Goal: Feedback & Contribution: Submit feedback/report problem

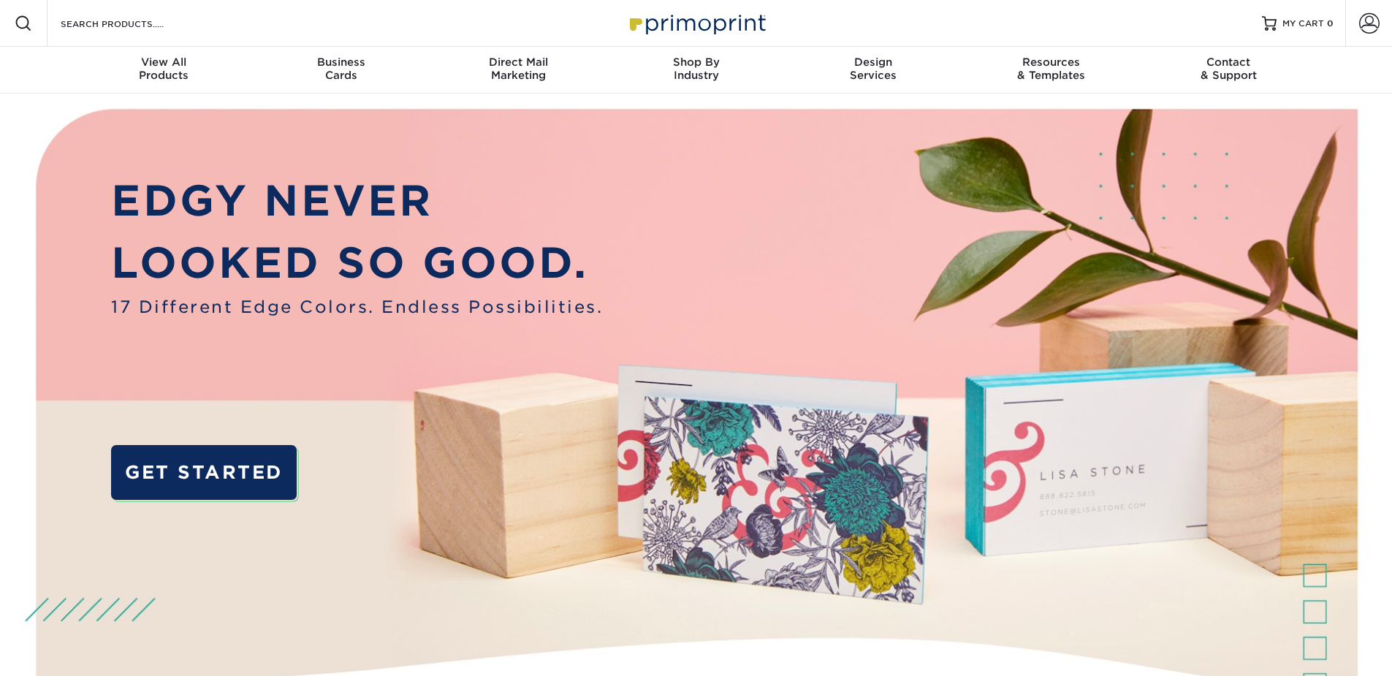
click at [1144, 9] on div "Resources Menu Search Products Account SIGN IN CREATE AN ACCOUNT forgot passwor…" at bounding box center [696, 23] width 1392 height 47
click at [1370, 27] on span at bounding box center [1369, 23] width 20 height 20
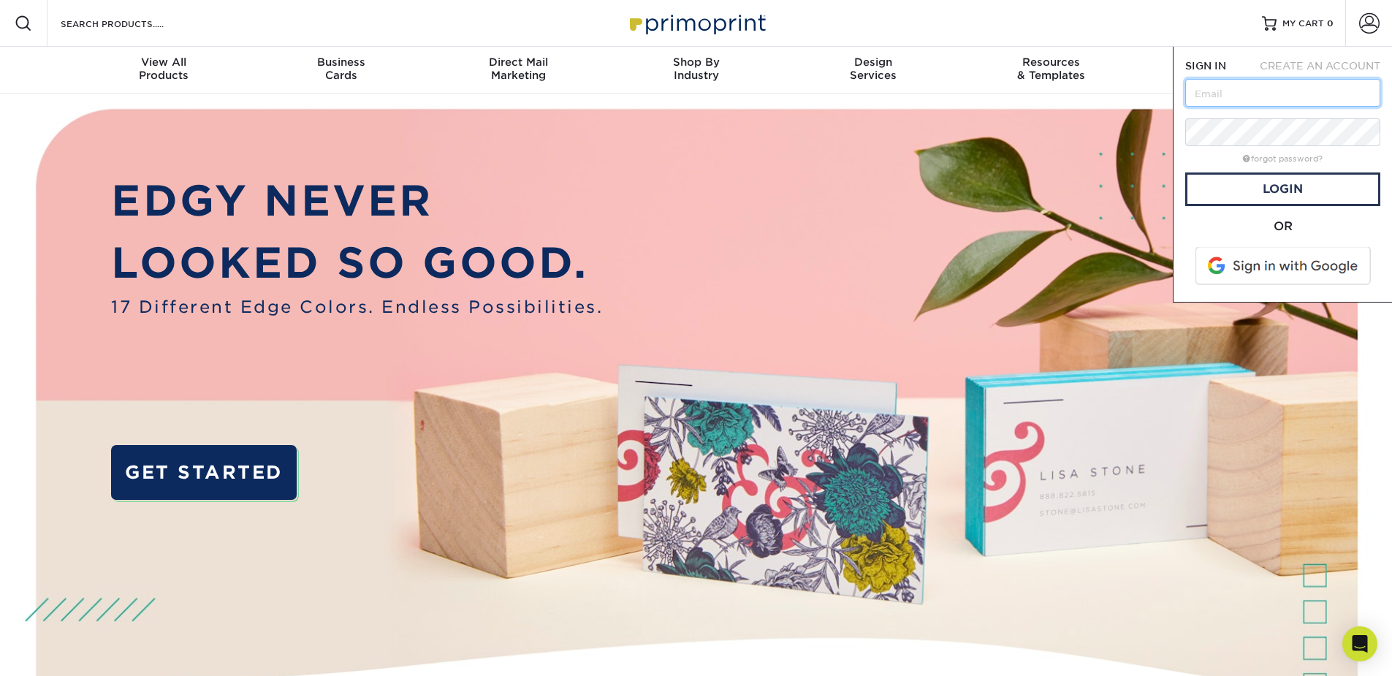
click at [1251, 99] on input "text" at bounding box center [1282, 93] width 195 height 28
type input "[EMAIL_ADDRESS][DOMAIN_NAME]"
click at [1245, 177] on link "Login" at bounding box center [1282, 189] width 195 height 34
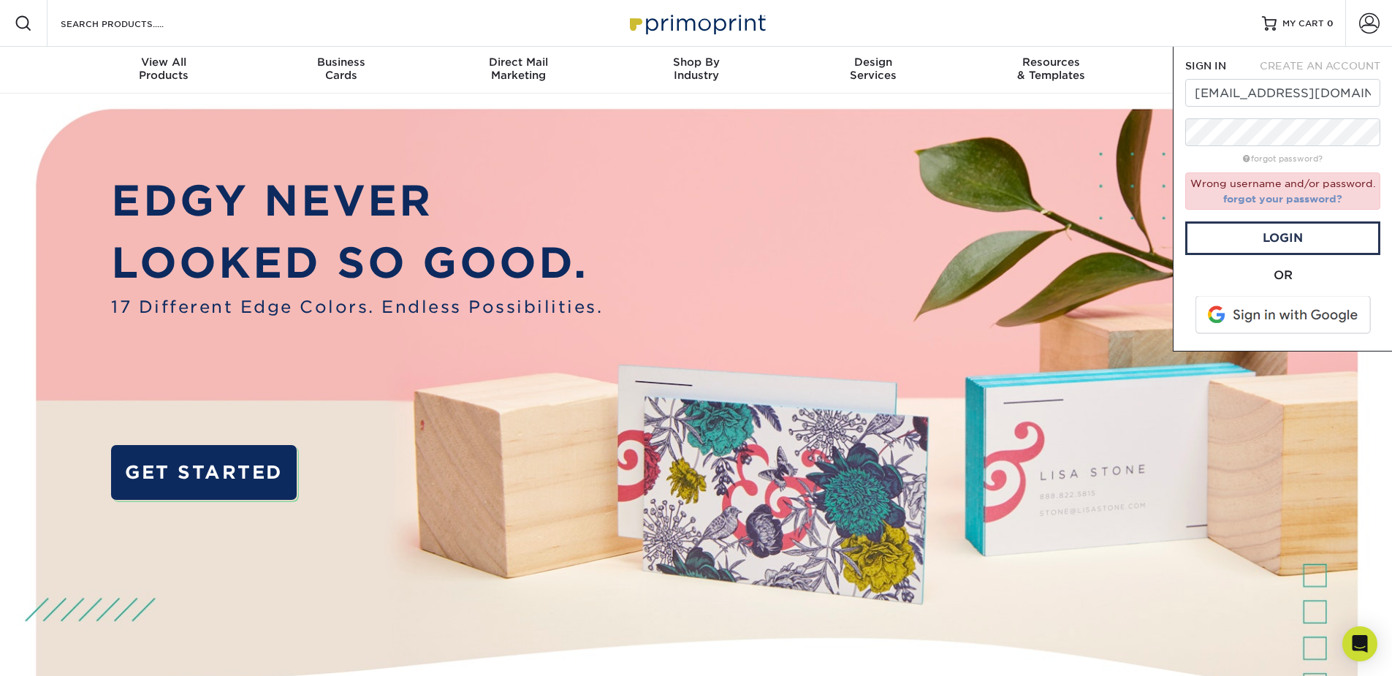
click at [1255, 202] on link "forgot your password?" at bounding box center [1282, 199] width 119 height 12
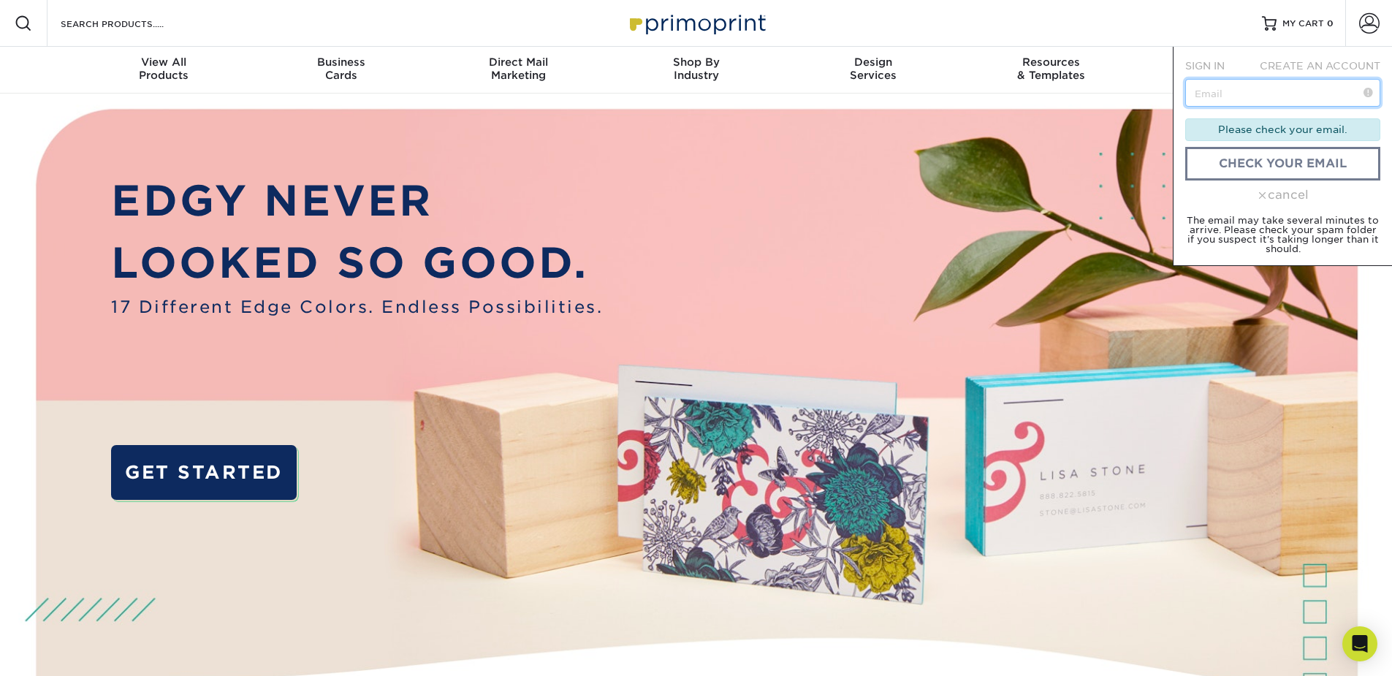
click at [1240, 101] on input "text" at bounding box center [1282, 93] width 195 height 28
click at [1204, 163] on link "check your email" at bounding box center [1282, 164] width 195 height 34
click at [1275, 200] on div "cancel" at bounding box center [1282, 195] width 195 height 18
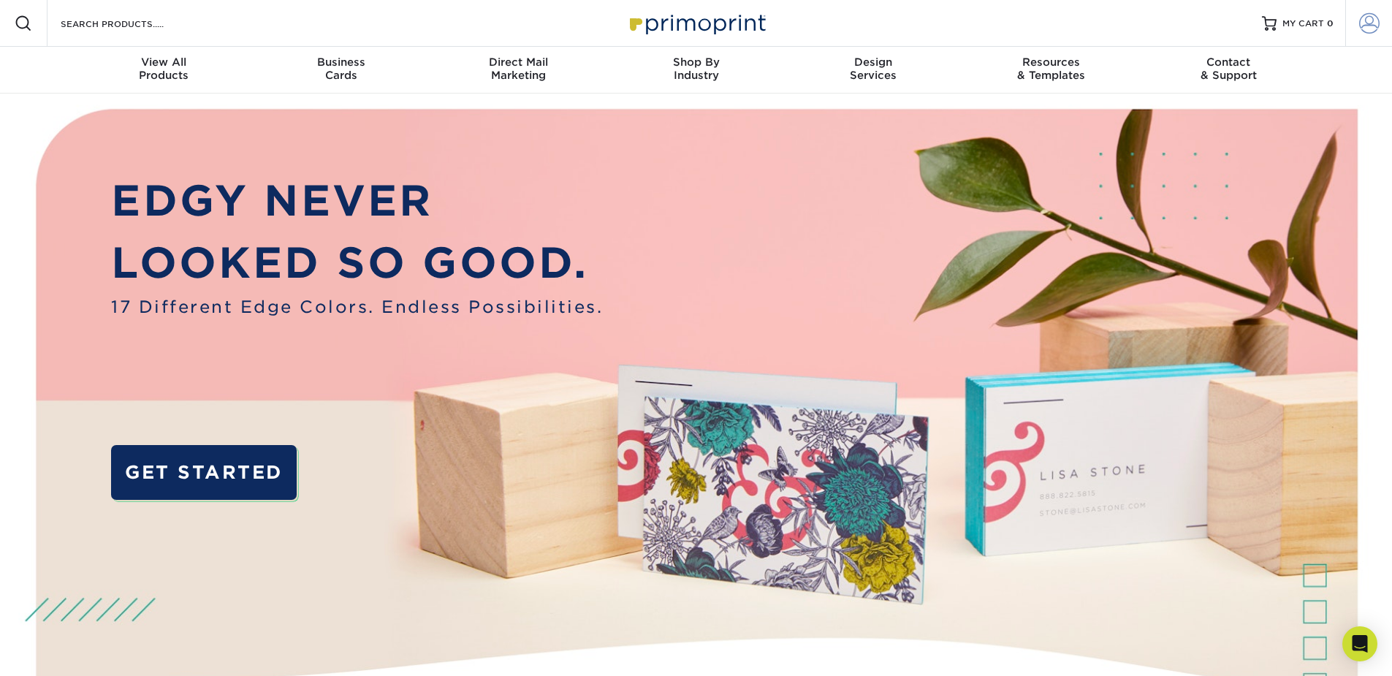
click at [1373, 33] on span at bounding box center [1369, 23] width 20 height 20
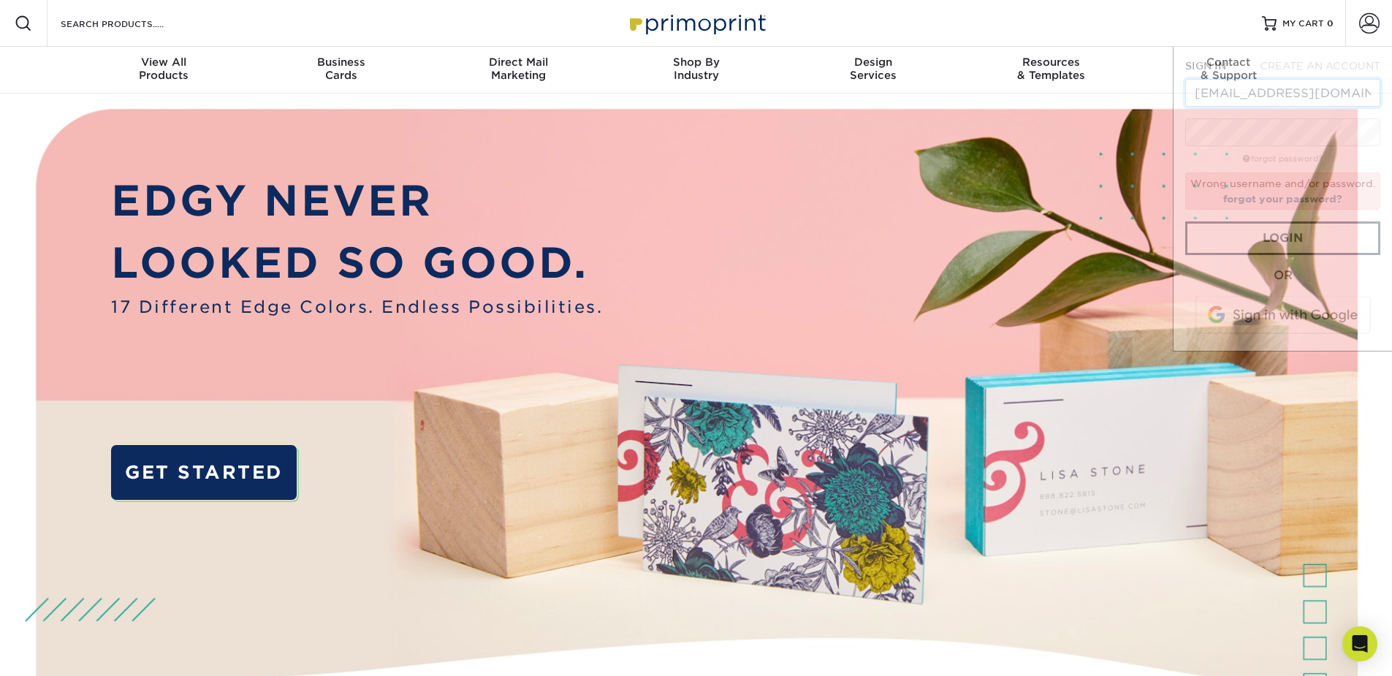
scroll to position [0, 6]
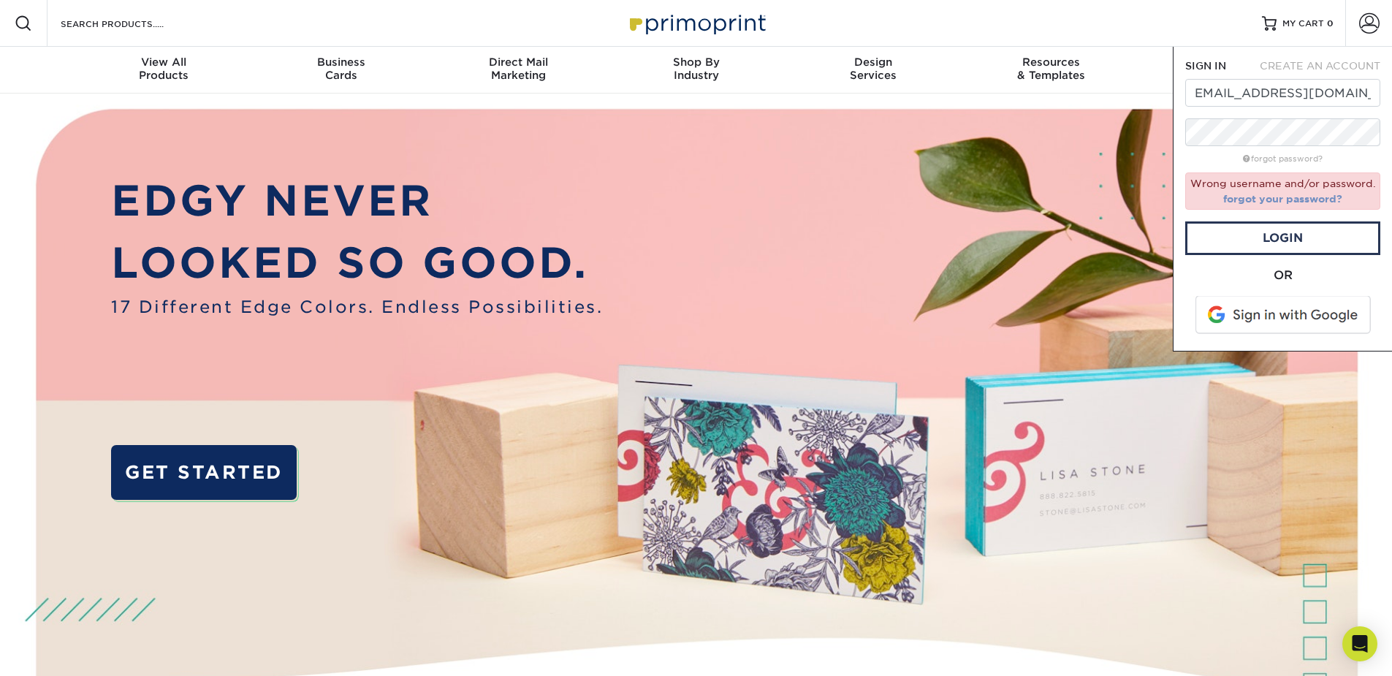
click at [1283, 201] on link "forgot your password?" at bounding box center [1282, 199] width 119 height 12
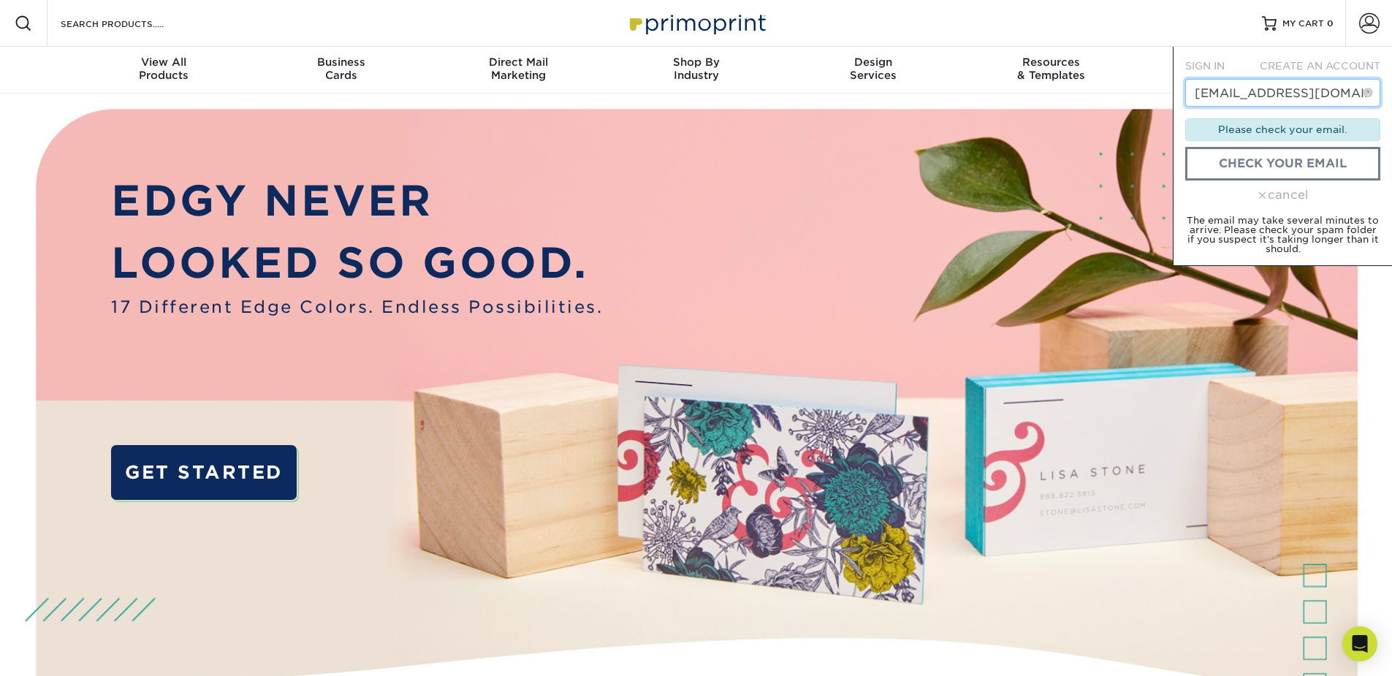
click at [1282, 99] on input "[EMAIL_ADDRESS][DOMAIN_NAME]" at bounding box center [1282, 93] width 195 height 28
drag, startPoint x: 1332, startPoint y: 94, endPoint x: 1403, endPoint y: 92, distance: 70.9
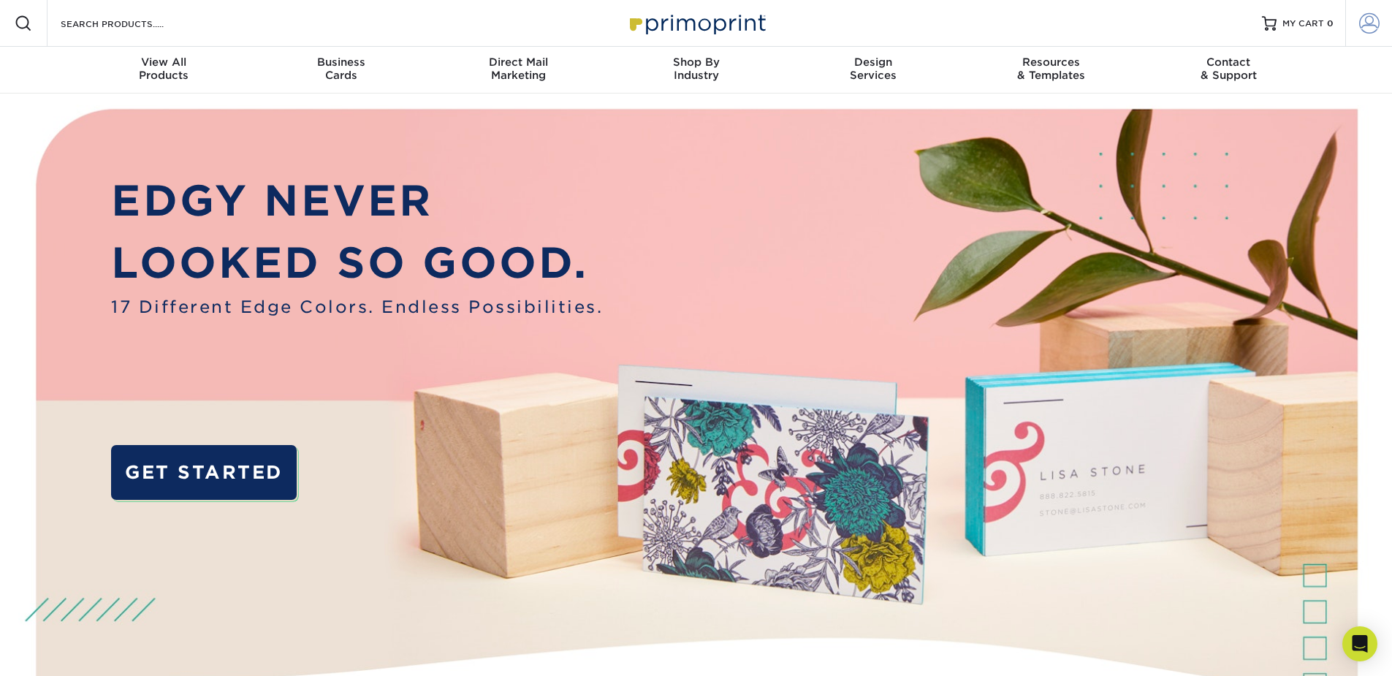
click at [1368, 22] on span at bounding box center [1369, 23] width 20 height 20
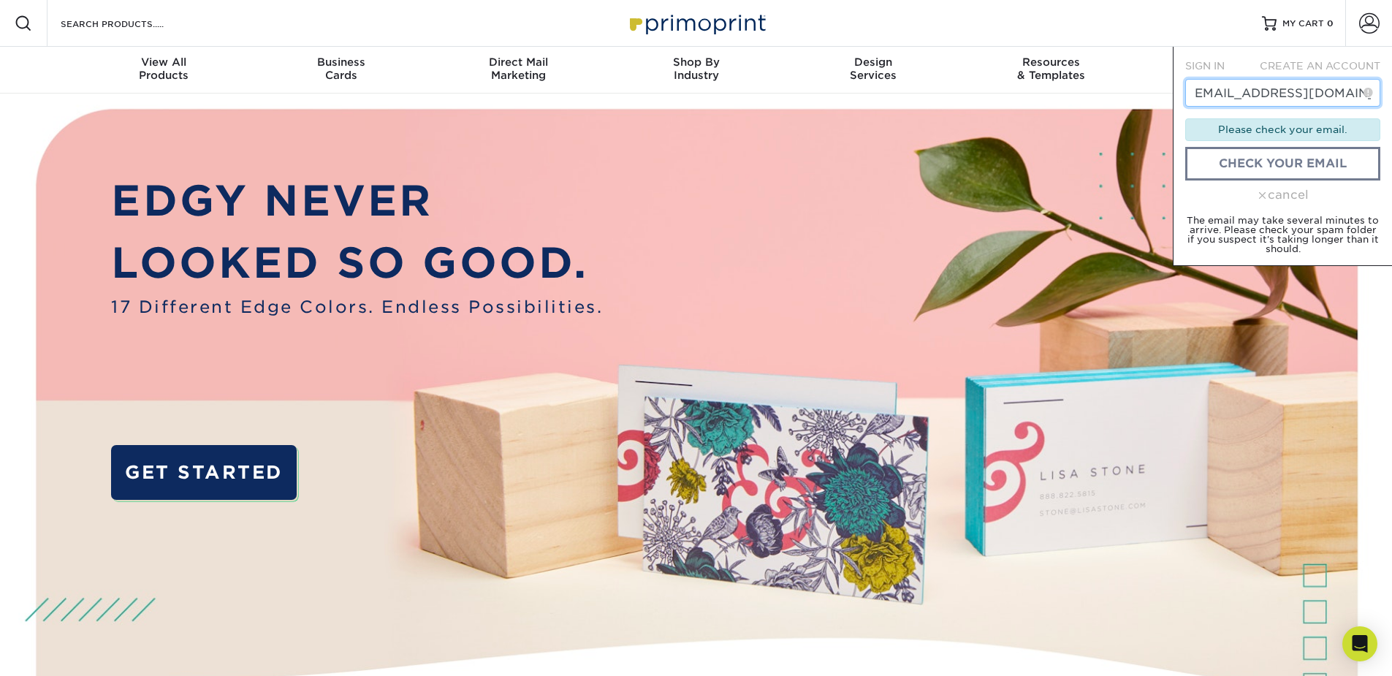
click at [1249, 98] on input "[EMAIL_ADDRESS][DOMAIN_NAME]" at bounding box center [1282, 93] width 195 height 28
click at [1277, 195] on div "cancel" at bounding box center [1282, 195] width 195 height 18
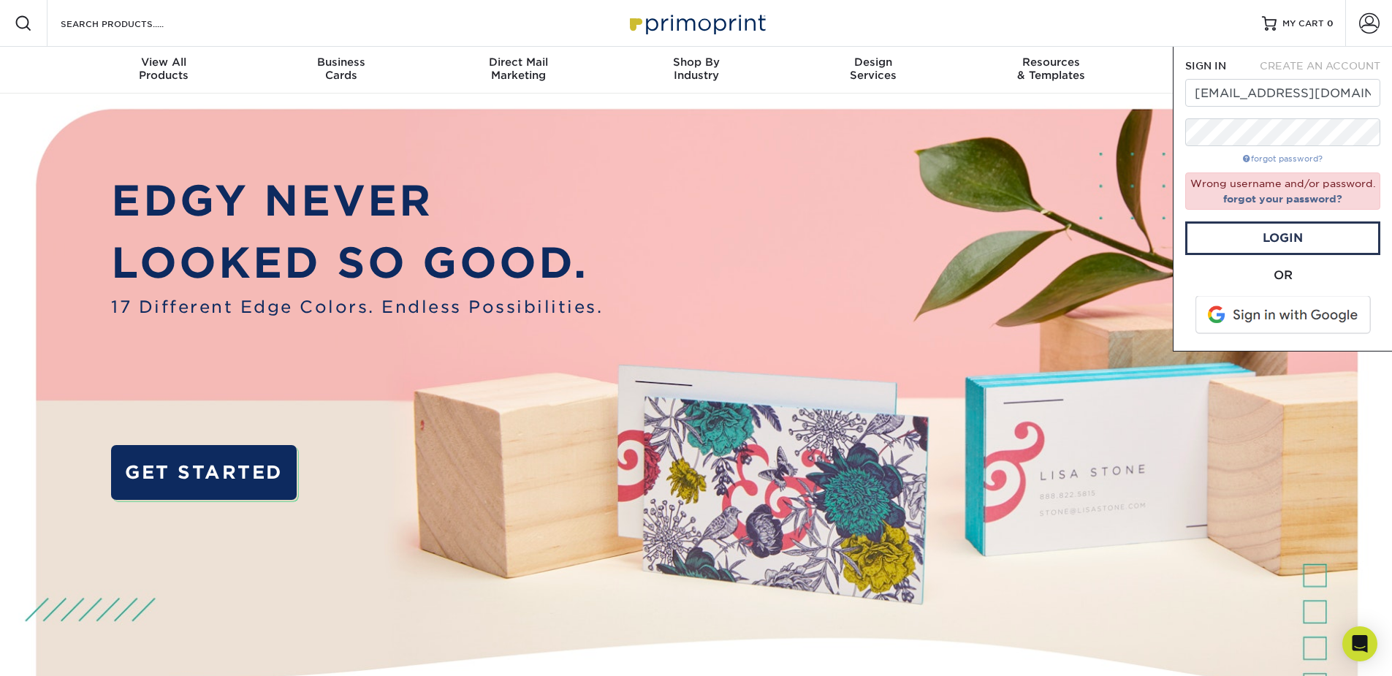
click at [1279, 155] on link "forgot password?" at bounding box center [1283, 159] width 80 height 10
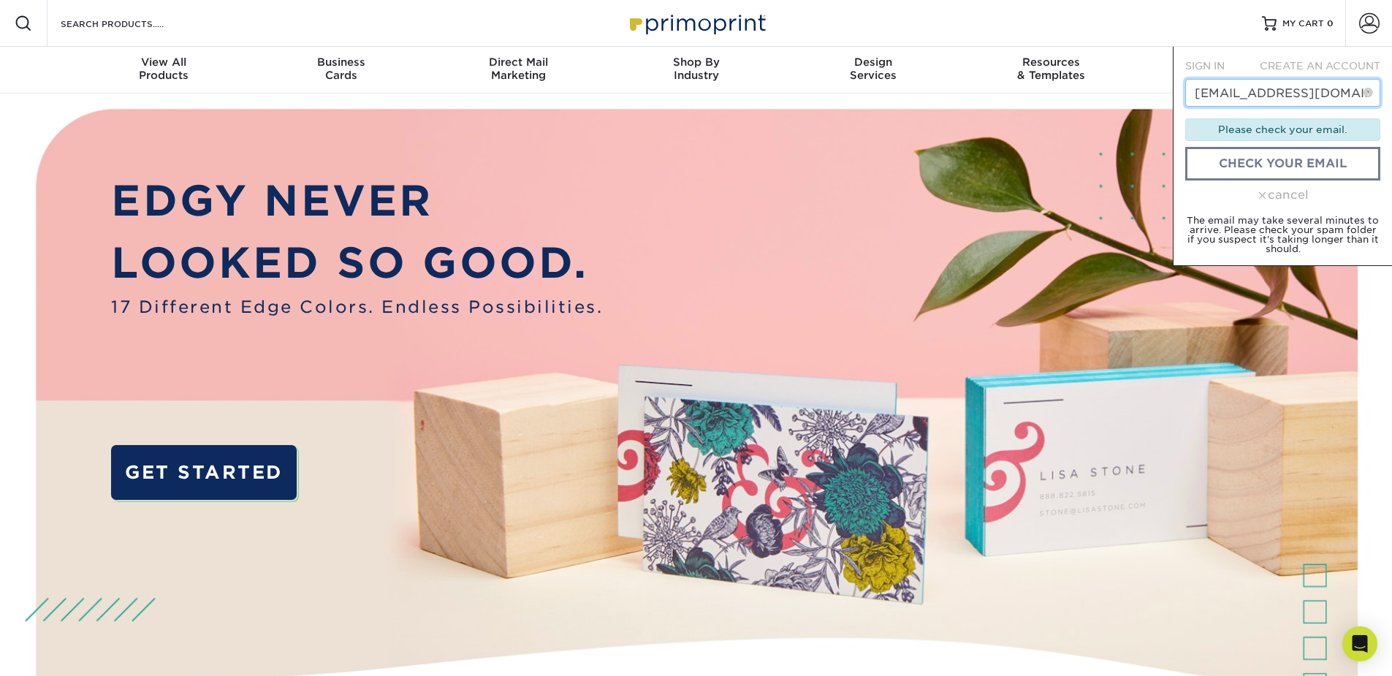
click at [1248, 95] on input "[EMAIL_ADDRESS][DOMAIN_NAME]" at bounding box center [1282, 93] width 195 height 28
type input "erichayedscreative@gmail.com"
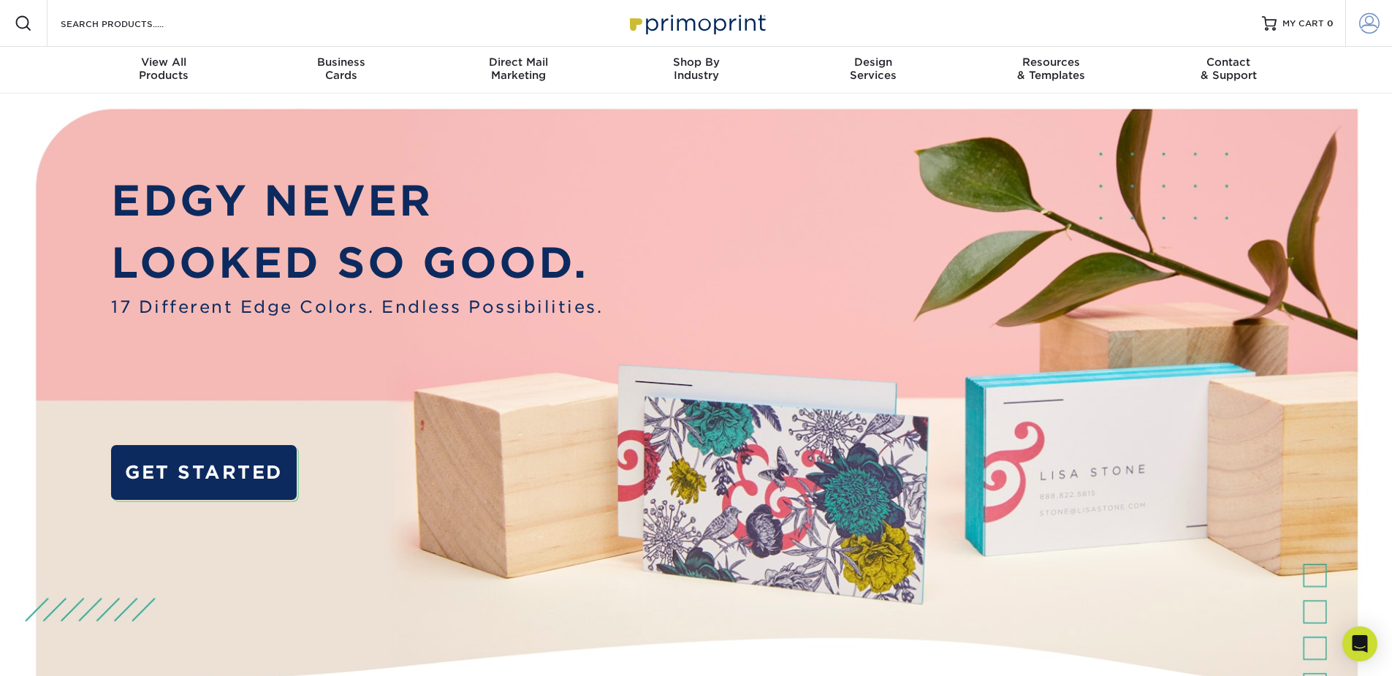
click at [1370, 18] on span at bounding box center [1369, 23] width 20 height 20
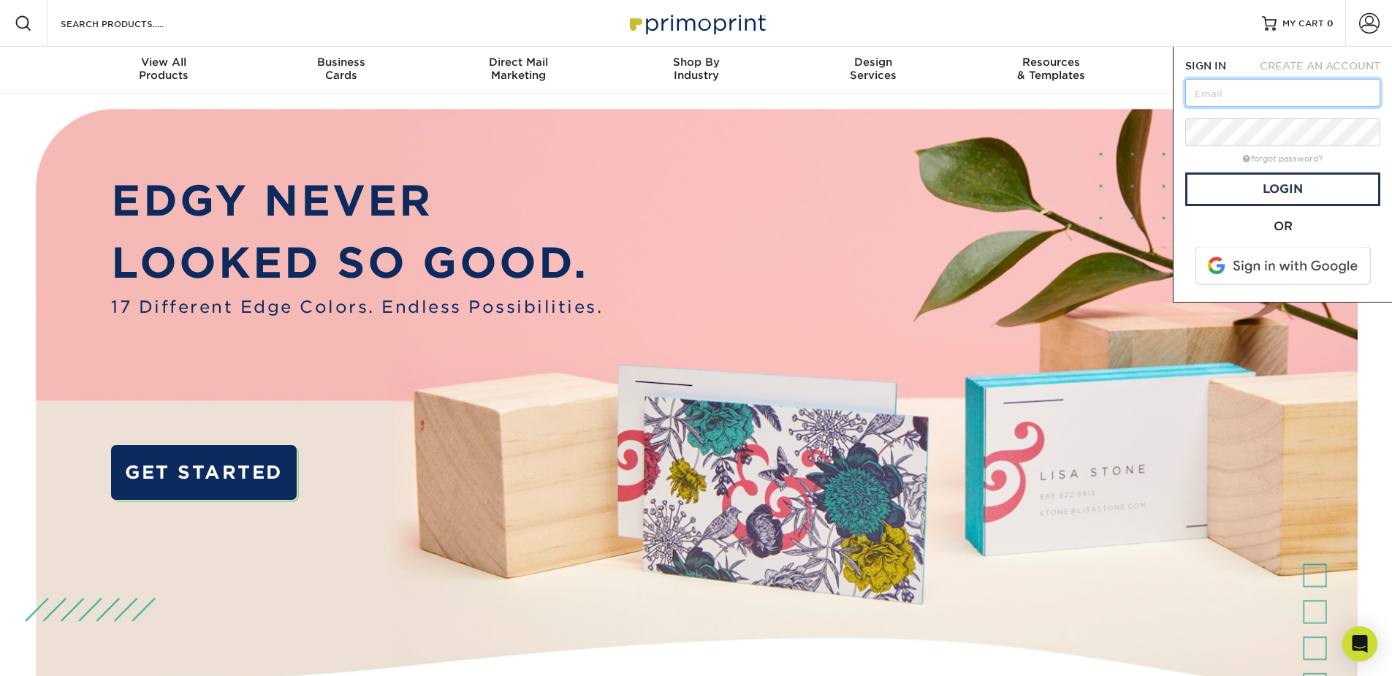
click at [1219, 92] on input "text" at bounding box center [1282, 93] width 195 height 28
type input "[EMAIL_ADDRESS][DOMAIN_NAME]"
click at [1250, 197] on link "Login" at bounding box center [1282, 189] width 195 height 34
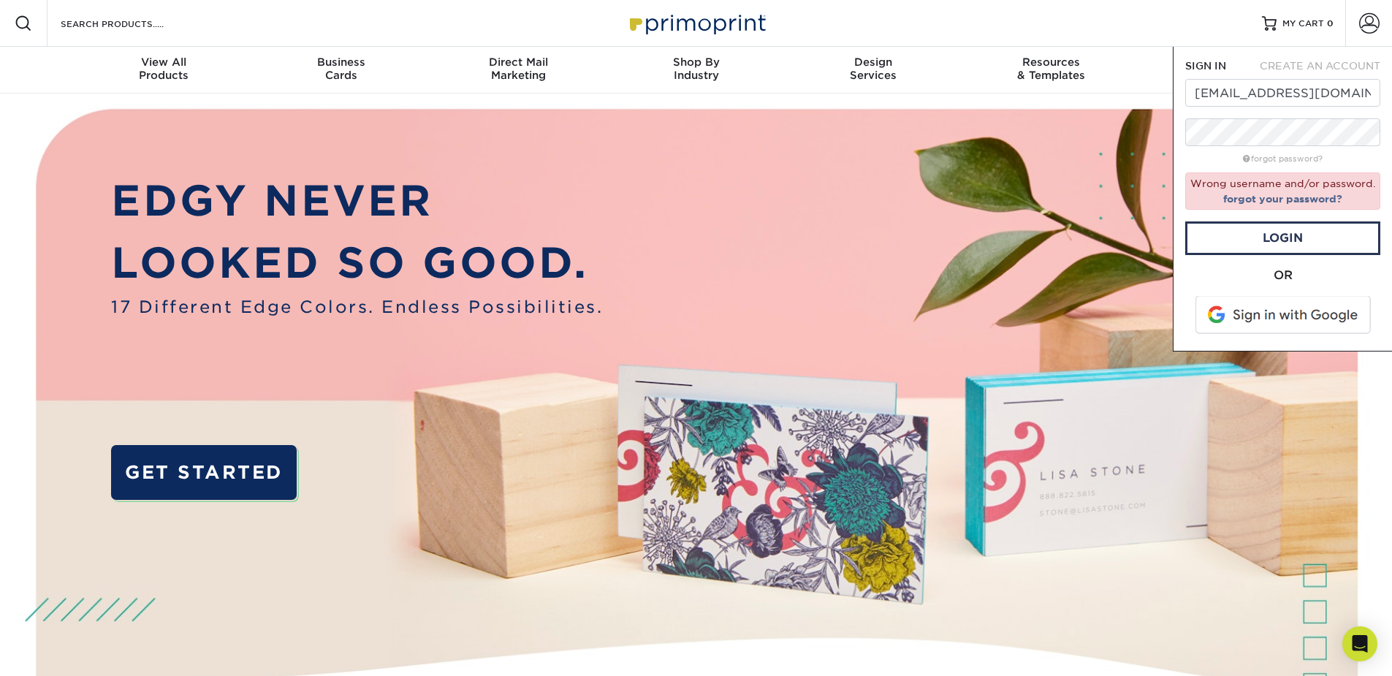
click at [1245, 200] on link "forgot your password?" at bounding box center [1282, 199] width 119 height 12
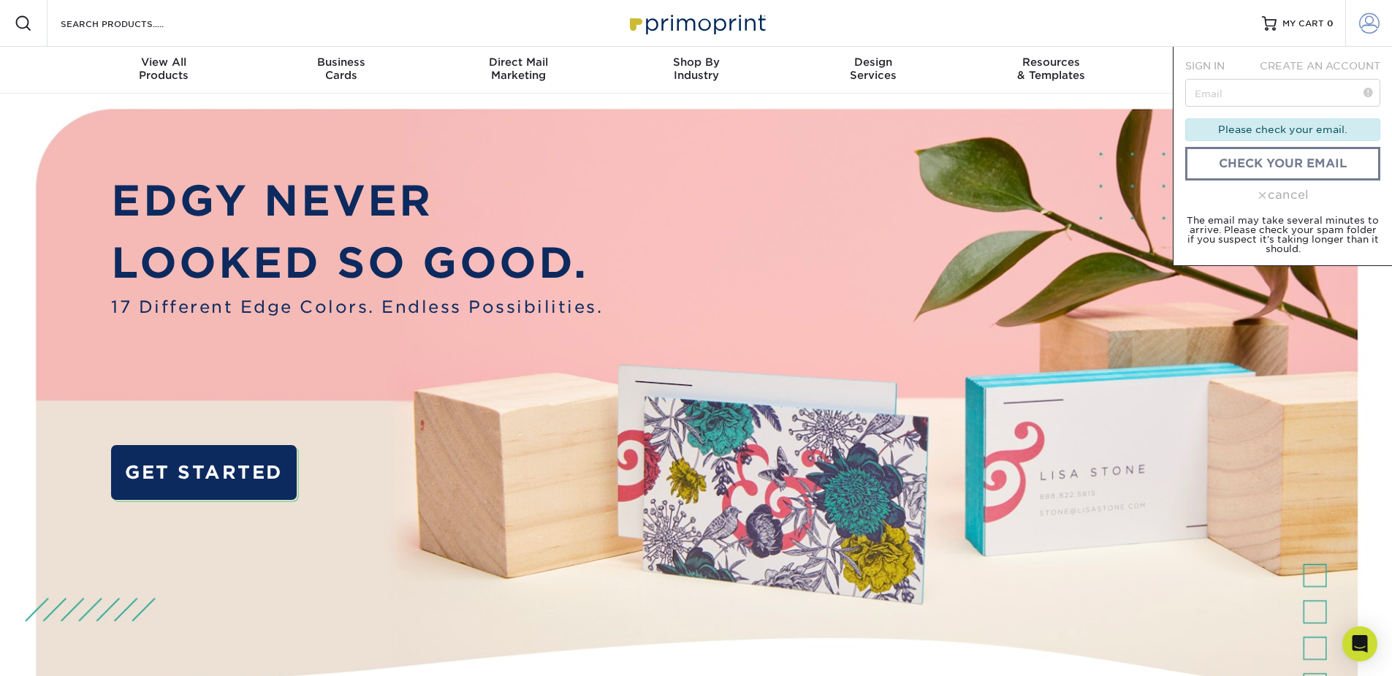
click at [1367, 23] on span at bounding box center [1369, 23] width 20 height 20
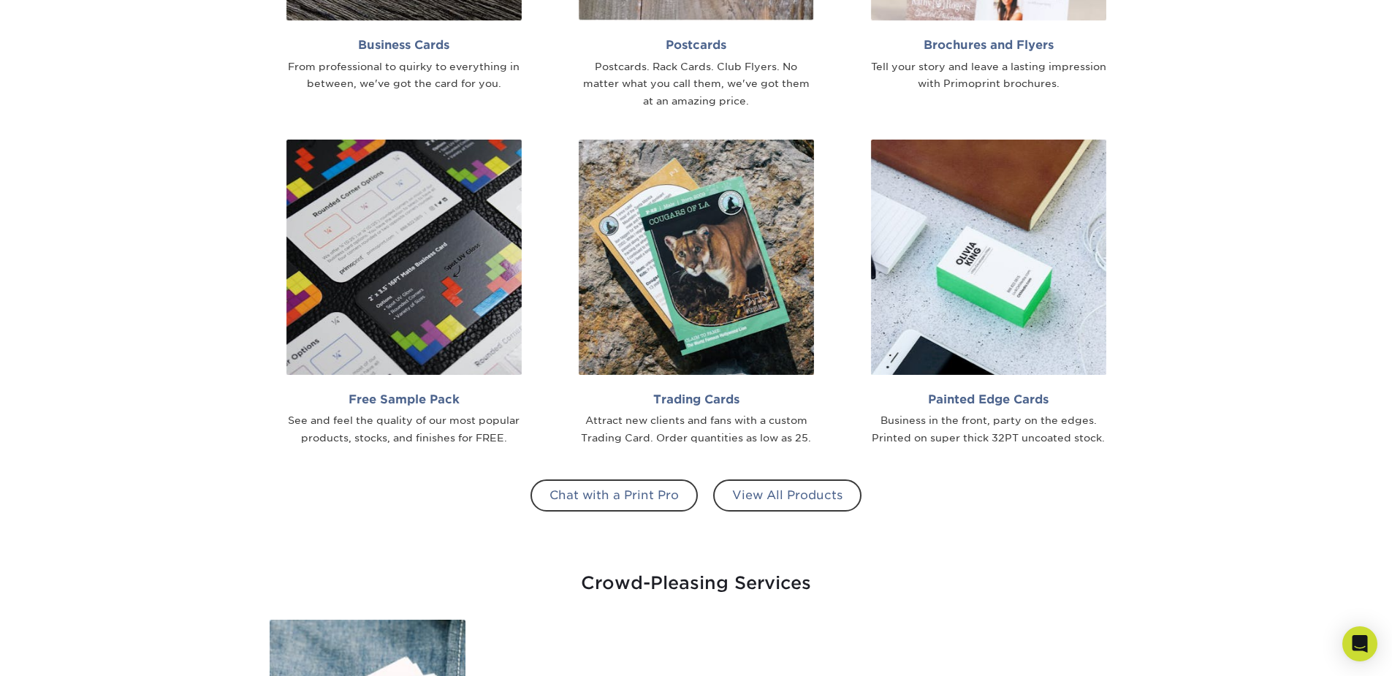
scroll to position [1608, 0]
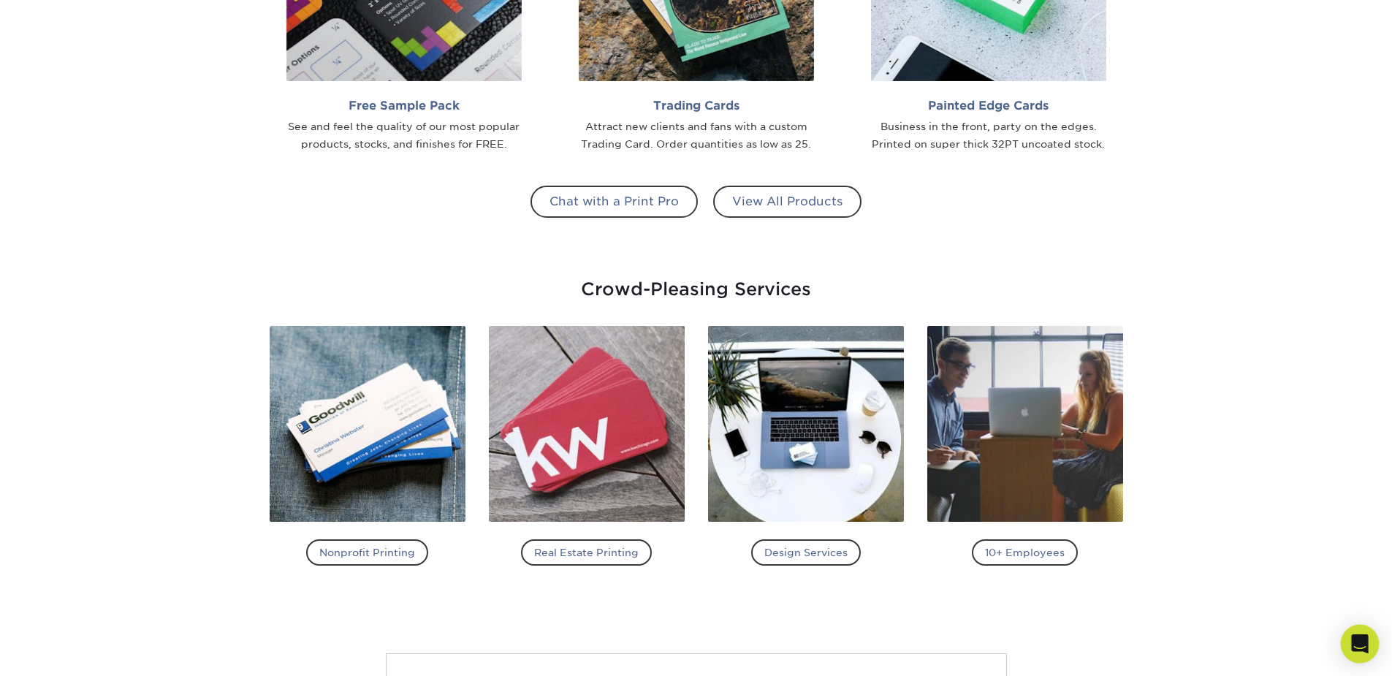
click at [1356, 631] on div "Open Intercom Messenger" at bounding box center [1360, 644] width 39 height 39
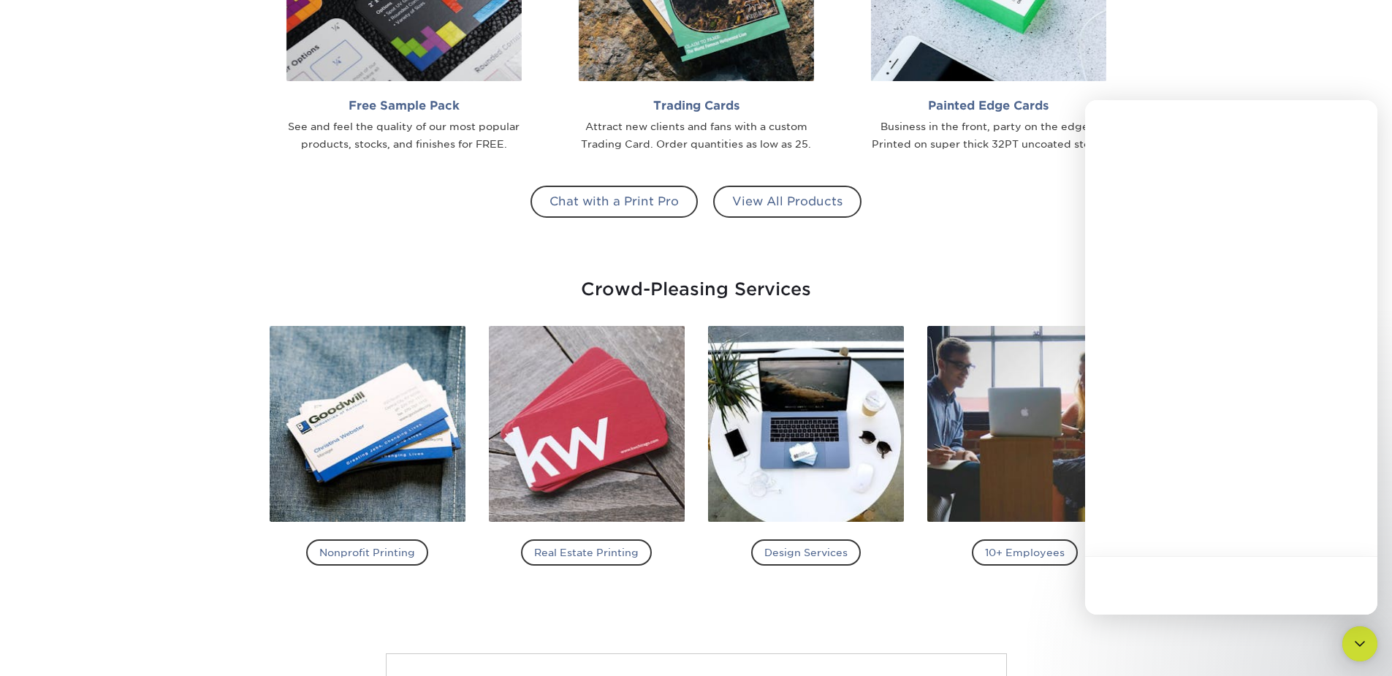
scroll to position [0, 0]
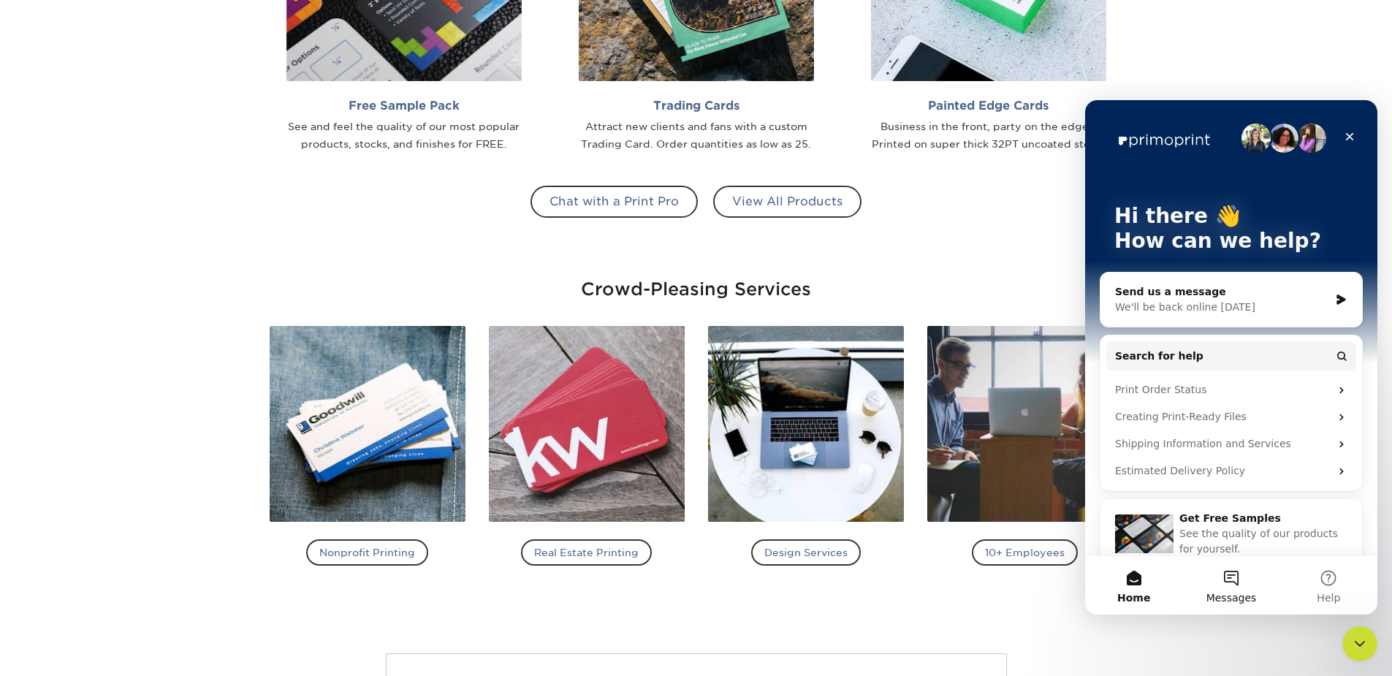
click at [1234, 590] on button "Messages" at bounding box center [1231, 585] width 97 height 58
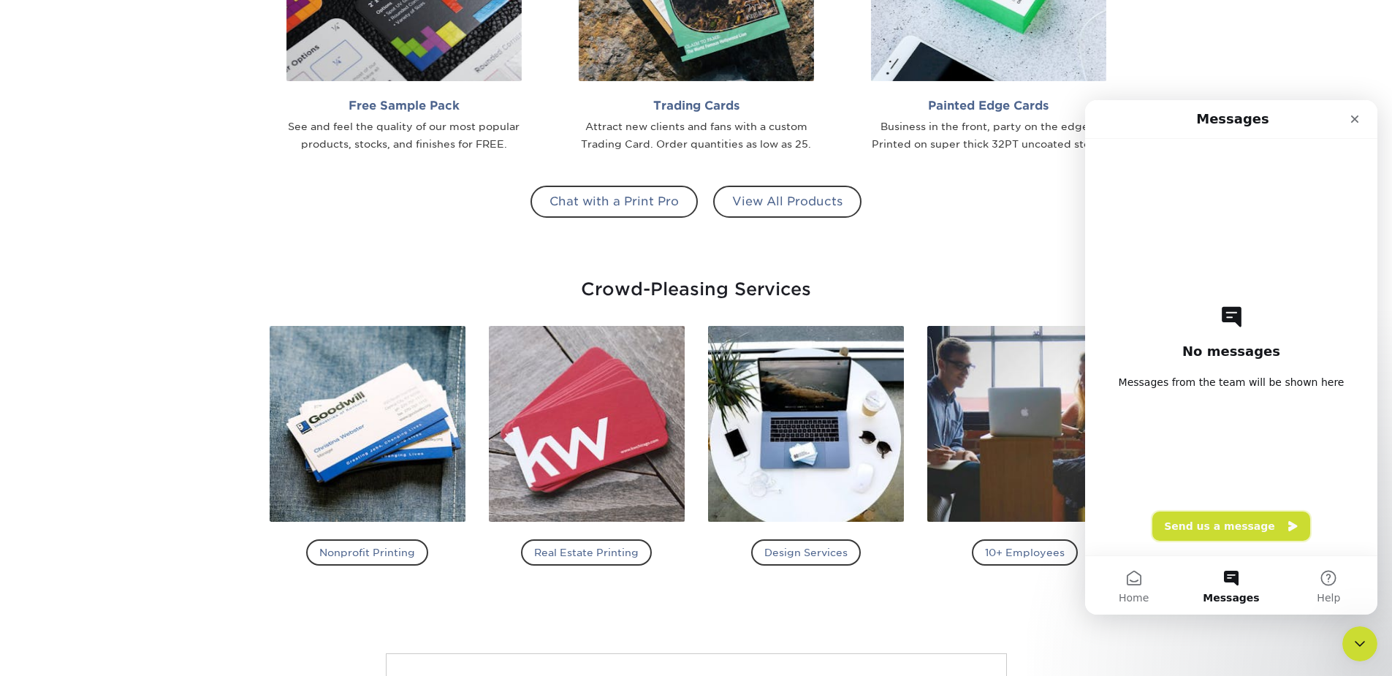
click at [1226, 529] on button "Send us a message" at bounding box center [1232, 526] width 158 height 29
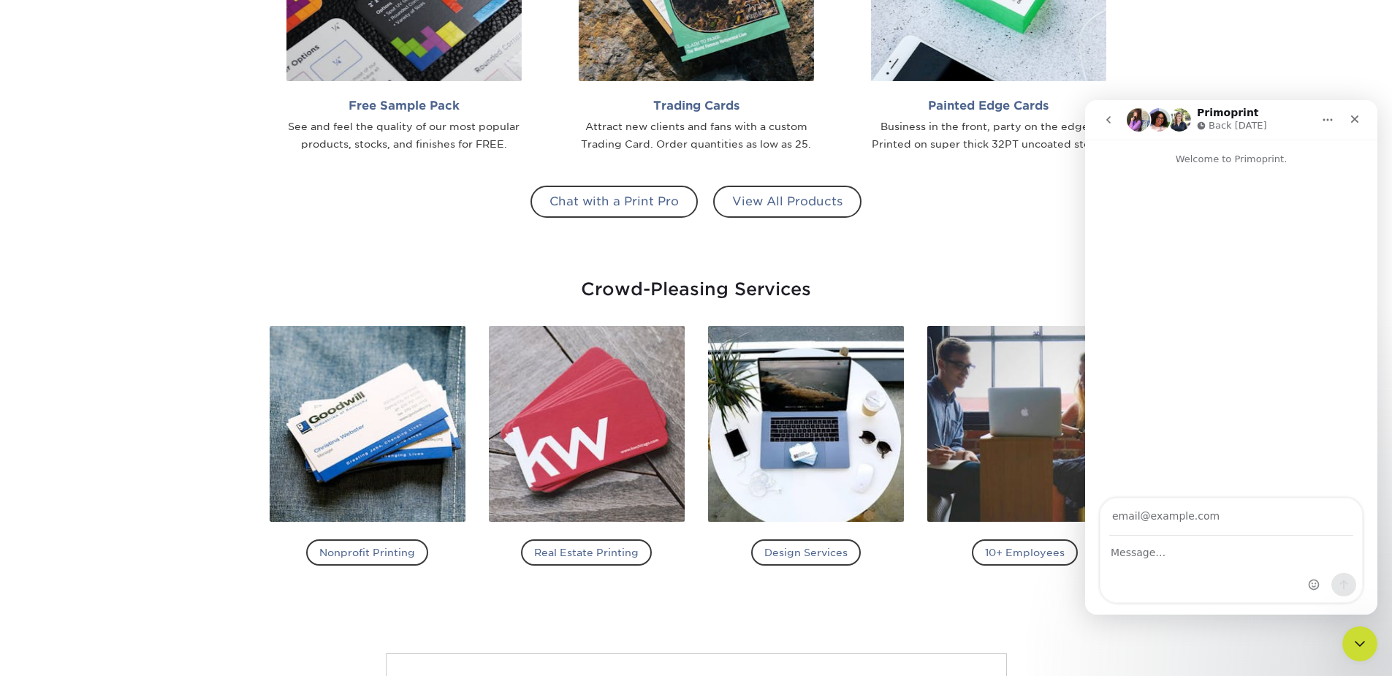
click at [1172, 532] on input "Your email" at bounding box center [1231, 516] width 244 height 37
click at [1157, 554] on textarea "Message…" at bounding box center [1232, 548] width 262 height 25
click at [1157, 553] on textarea "Message…" at bounding box center [1232, 548] width 262 height 25
click at [1159, 520] on input "Your email" at bounding box center [1231, 516] width 244 height 37
type input "[EMAIL_ADDRESS][DOMAIN_NAME]"
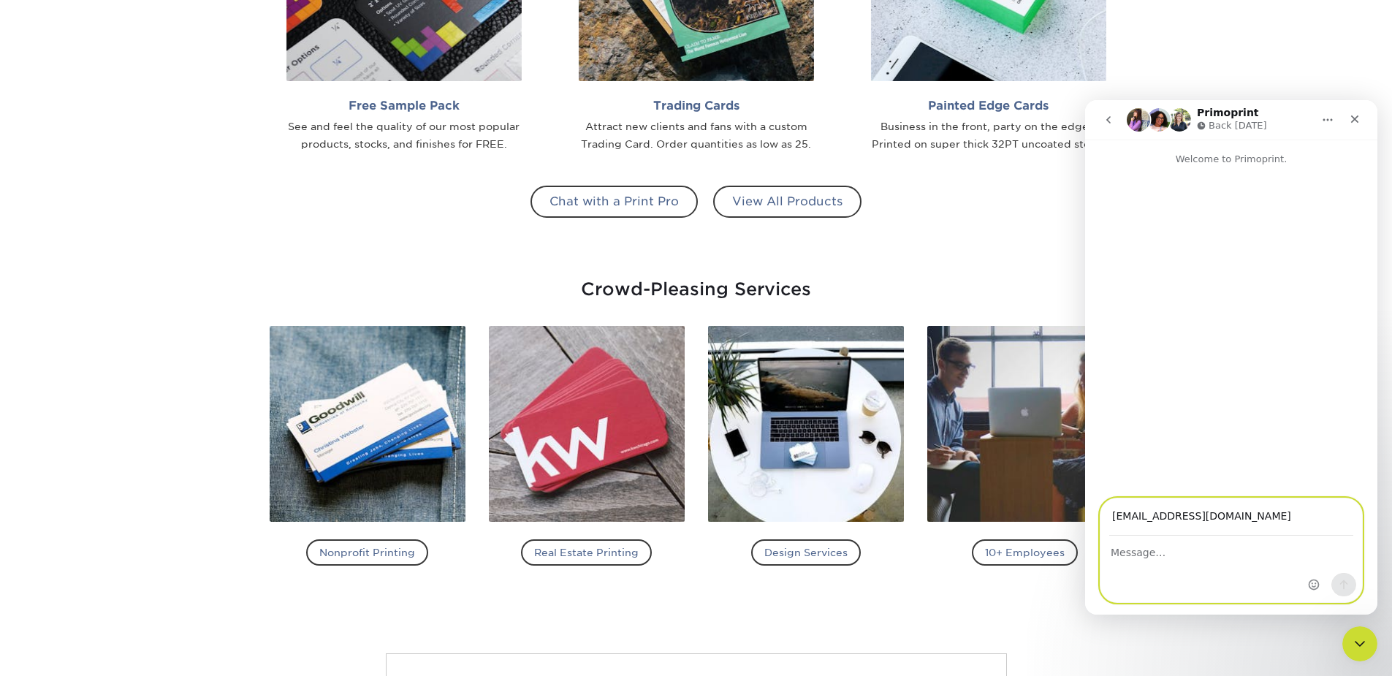
click at [1140, 553] on textarea "Message…" at bounding box center [1232, 548] width 262 height 25
type textarea "struggling to setup an account with you guys, extremely frustrating, put in my …"
click at [1338, 582] on icon "Send a message…" at bounding box center [1344, 585] width 12 height 12
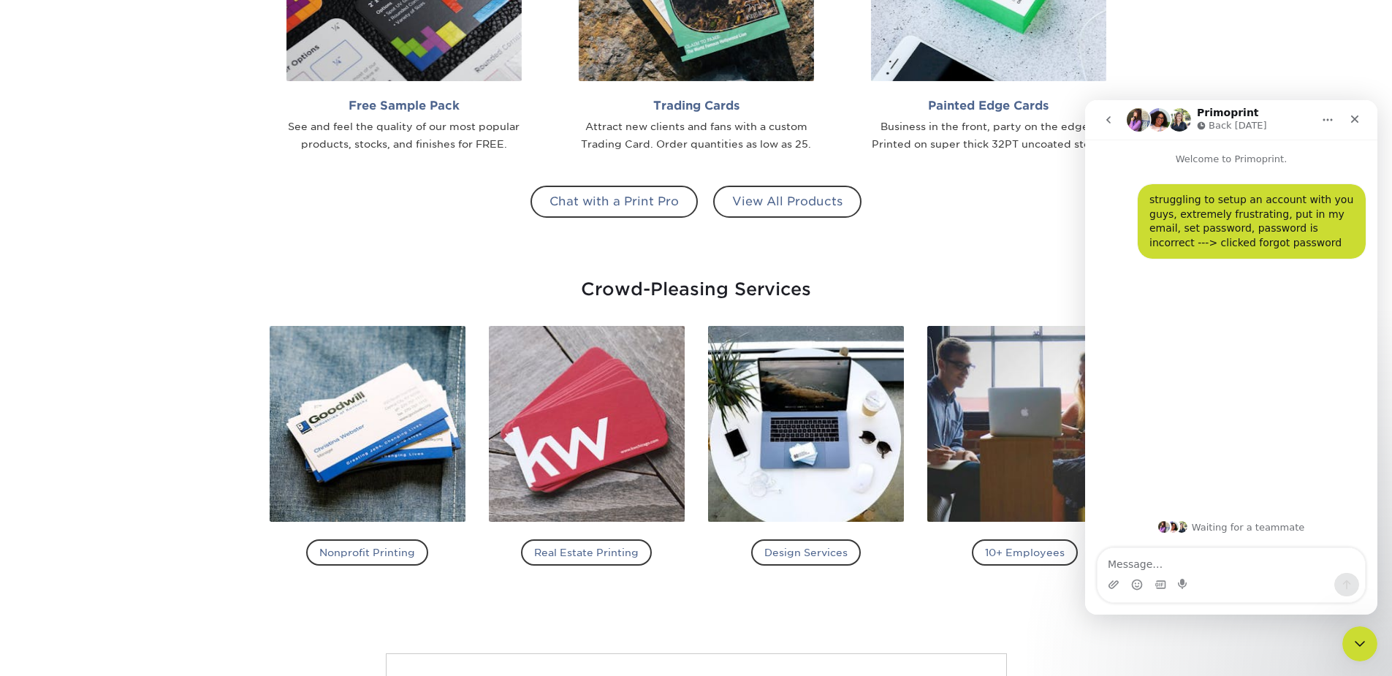
click at [1188, 566] on textarea "Message…" at bounding box center [1231, 560] width 267 height 25
type textarea "I reset password carefully and it still says it is incorrect"
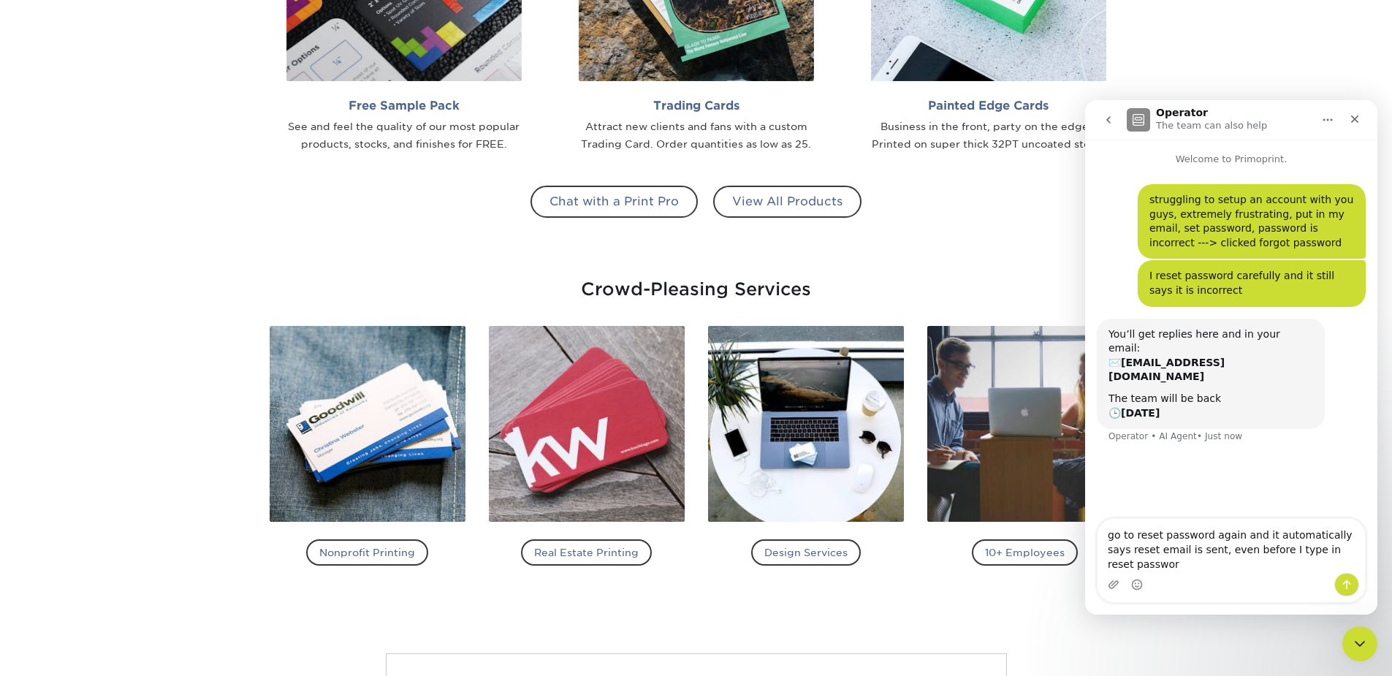
type textarea "go to reset password again and it automatically says reset email is sent, even …"
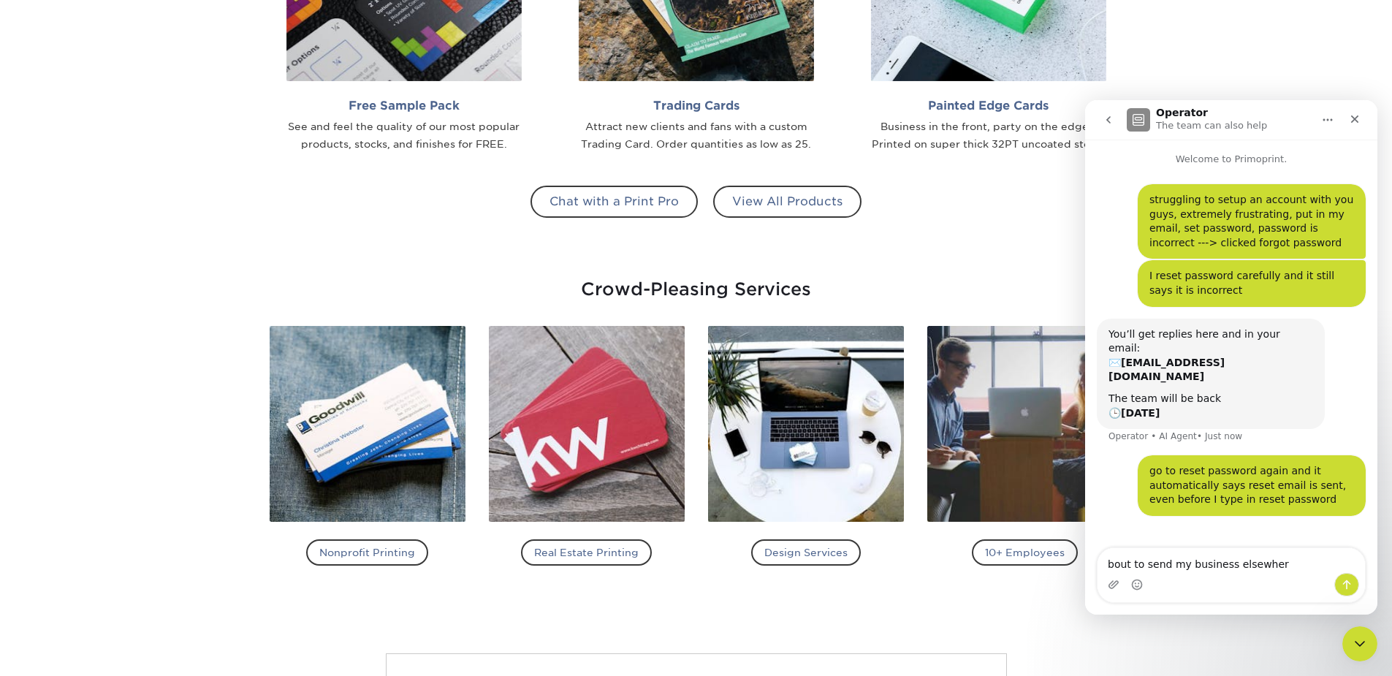
type textarea "bout to send my business elsewhere"
